Goal: Task Accomplishment & Management: Manage account settings

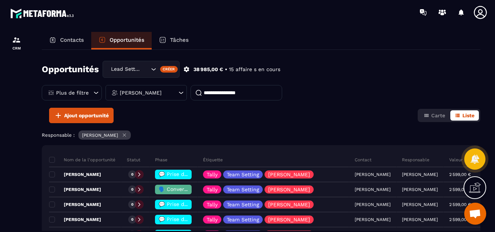
scroll to position [30, 0]
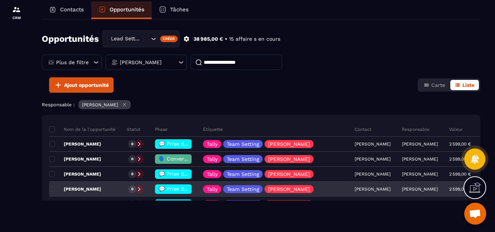
click at [173, 189] on span "💬 Prise de contact effectué" at bounding box center [195, 189] width 73 height 6
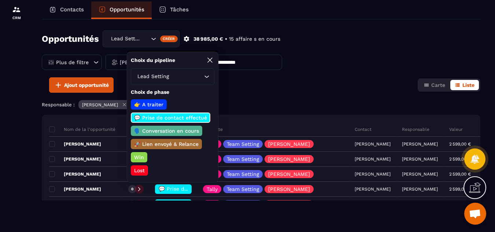
click at [162, 132] on p "🗣️ Conversation en cours" at bounding box center [166, 130] width 67 height 7
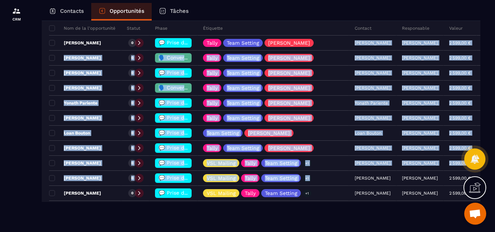
scroll to position [104, 0]
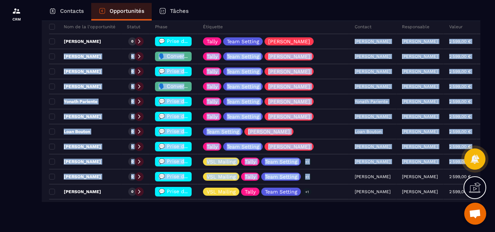
drag, startPoint x: 330, startPoint y: 114, endPoint x: 330, endPoint y: 202, distance: 87.3
click at [330, 202] on tbody "Nom de la l'opportunité Statut Phase Étiquette Contact Responsable Valeur Date …" at bounding box center [287, 139] width 477 height 240
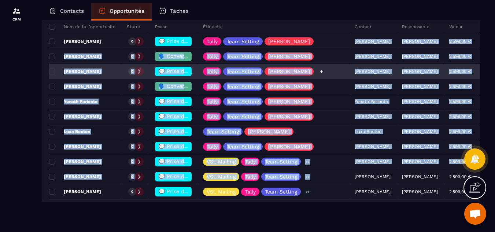
click at [319, 78] on div "Tally Team Setting [PERSON_NAME]" at bounding box center [274, 72] width 152 height 15
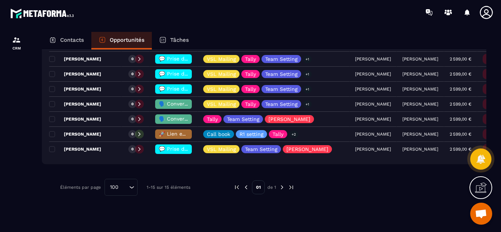
scroll to position [236, 0]
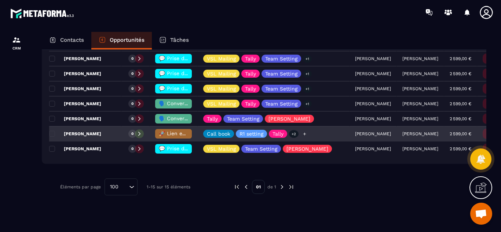
click at [303, 136] on icon at bounding box center [304, 134] width 5 height 5
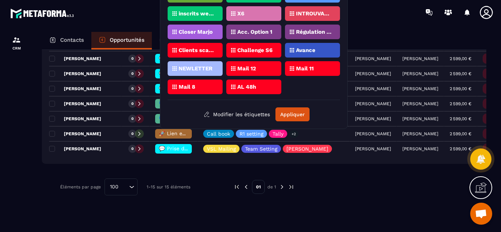
scroll to position [317, 0]
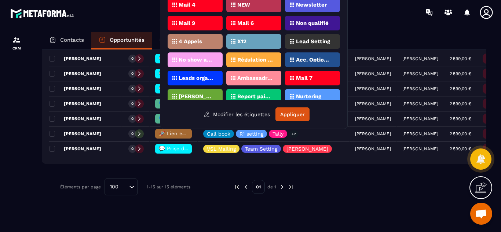
click at [27, 140] on div at bounding box center [16, 139] width 33 height 228
